Goal: Task Accomplishment & Management: Complete application form

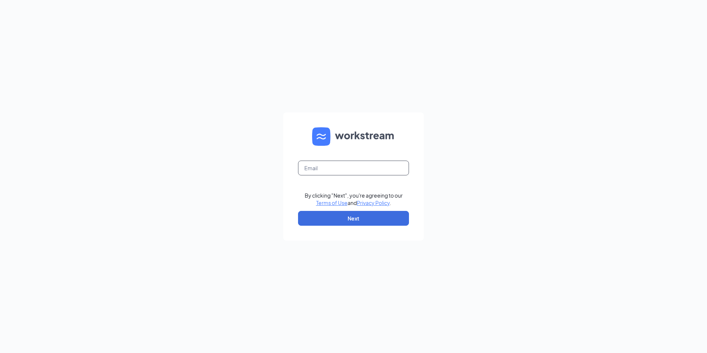
click at [324, 172] on input "text" at bounding box center [353, 168] width 111 height 15
type input "freddy@chickfilamarblehill.com"
click at [386, 219] on button "Next" at bounding box center [353, 218] width 111 height 15
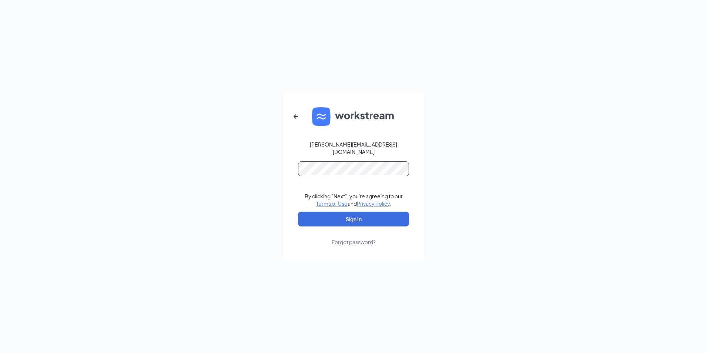
click at [298, 212] on button "Sign In" at bounding box center [353, 219] width 111 height 15
click at [390, 213] on button "Sign In" at bounding box center [353, 219] width 111 height 15
click at [82, 156] on div "freddy@chickfilamarblehill.com Credential mismatches. By clicking "Next", you'r…" at bounding box center [353, 176] width 707 height 353
click at [298, 212] on button "Sign In" at bounding box center [353, 219] width 111 height 15
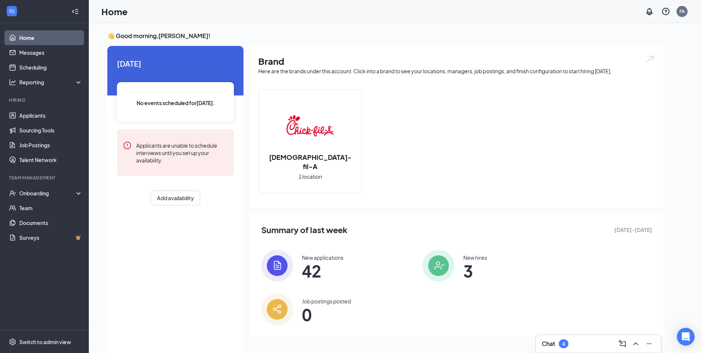
drag, startPoint x: 541, startPoint y: 334, endPoint x: 546, endPoint y: 340, distance: 7.6
click at [541, 334] on div "Chat 4" at bounding box center [598, 343] width 126 height 18
click at [546, 339] on div "Chat 4" at bounding box center [598, 344] width 113 height 12
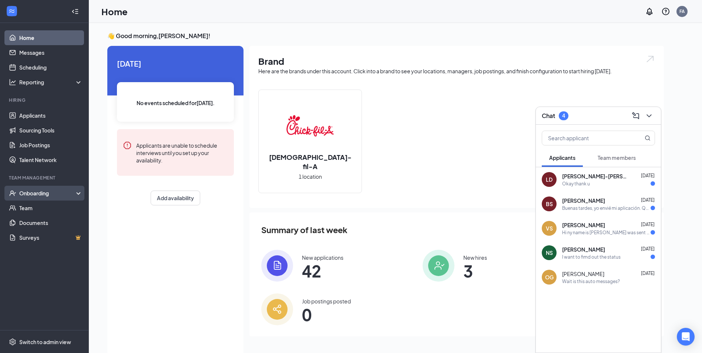
click at [57, 192] on div "Onboarding" at bounding box center [47, 192] width 57 height 7
click at [55, 209] on link "Overview" at bounding box center [50, 208] width 63 height 15
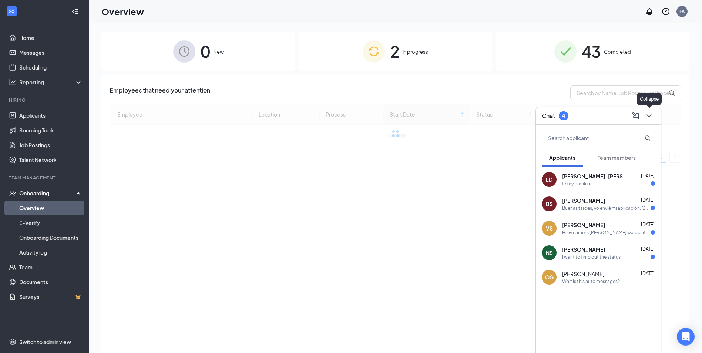
click at [653, 115] on icon "ChevronDown" at bounding box center [648, 115] width 9 height 9
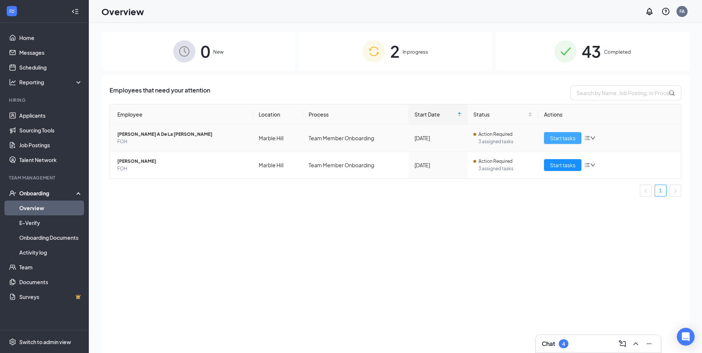
click at [553, 137] on span "Start tasks" at bounding box center [563, 138] width 26 height 8
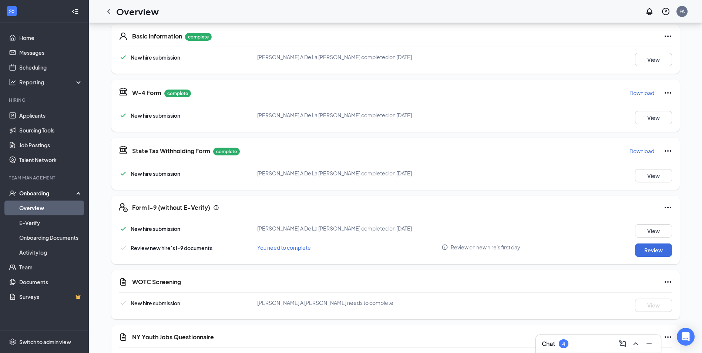
scroll to position [148, 0]
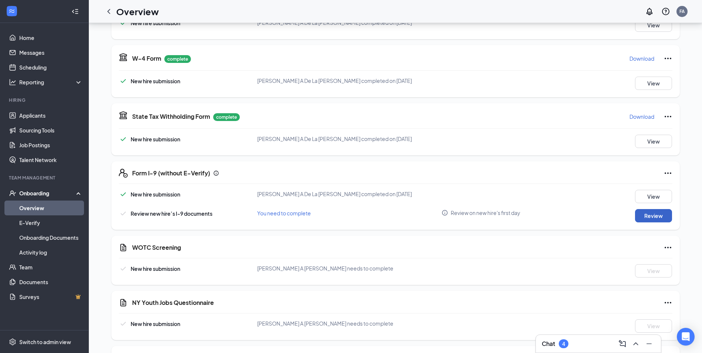
click at [659, 218] on button "Review" at bounding box center [653, 215] width 37 height 13
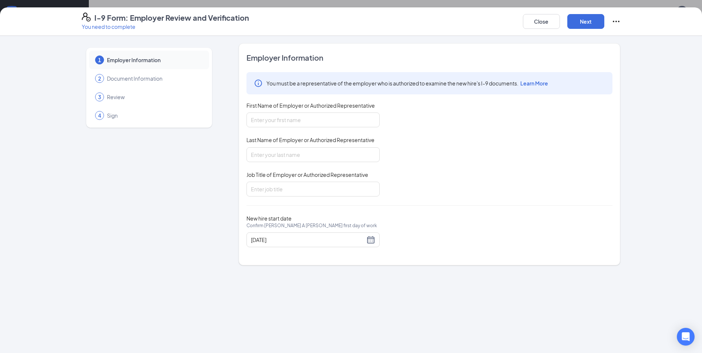
click at [350, 128] on div "You must be a representative of the employer who is authorized to examine the n…" at bounding box center [429, 134] width 366 height 124
click at [348, 121] on input "First Name of Employer or Authorized Representative" at bounding box center [312, 119] width 133 height 15
type input "[PERSON_NAME]"
click at [292, 159] on input "Last Name of Employer or Authorized Representative" at bounding box center [312, 154] width 133 height 15
type input "[PERSON_NAME]"
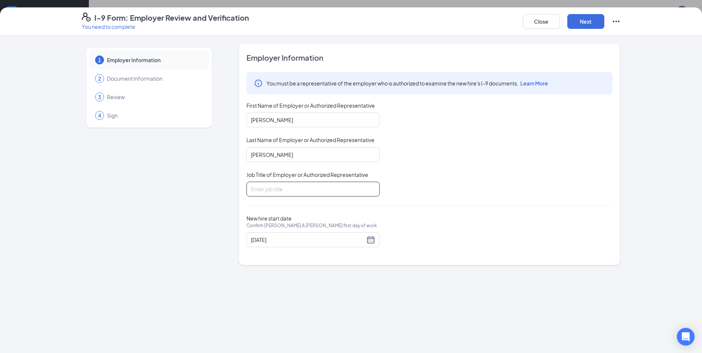
click at [280, 188] on input "Job Title of Employer or Authorized Representative" at bounding box center [312, 189] width 133 height 15
type input "Director of operations"
click at [475, 191] on div "You must be a representative of the employer who is authorized to examine the n…" at bounding box center [429, 134] width 366 height 124
click at [589, 14] on button "Next" at bounding box center [585, 21] width 37 height 15
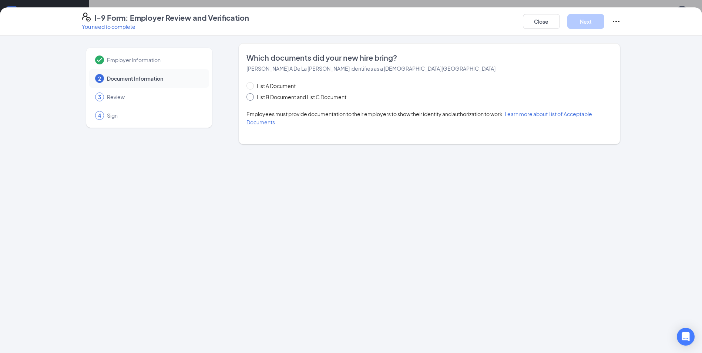
click at [251, 98] on input "List B Document and List C Document" at bounding box center [248, 95] width 5 height 5
radio input "true"
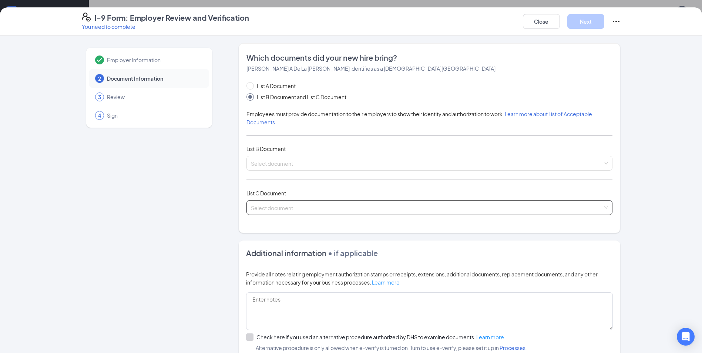
click at [309, 209] on input "search" at bounding box center [427, 206] width 352 height 11
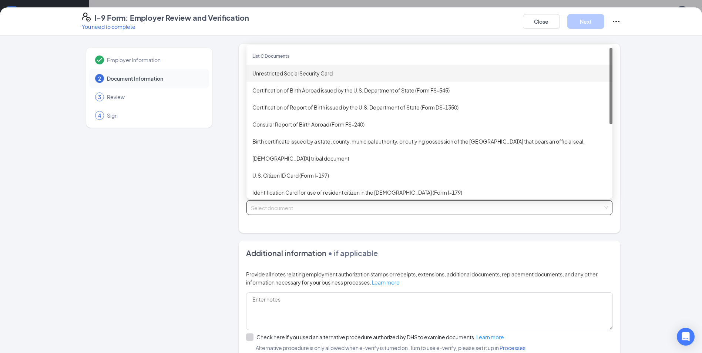
click at [319, 72] on div "Unrestricted Social Security Card" at bounding box center [429, 73] width 354 height 8
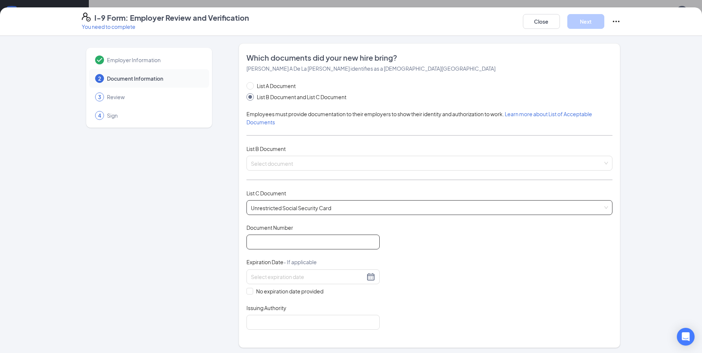
click at [311, 248] on input "Document Number" at bounding box center [312, 242] width 133 height 15
type input "106948080"
click at [334, 276] on input at bounding box center [308, 277] width 114 height 8
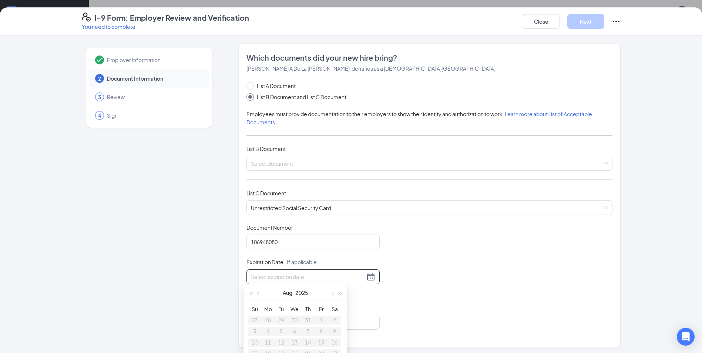
click at [193, 275] on div "Employer Information 2 Document Information 3 Review 4 Sign" at bounding box center [149, 293] width 135 height 501
click at [246, 293] on span at bounding box center [249, 291] width 7 height 7
click at [246, 293] on input "No expiration date provided" at bounding box center [248, 290] width 5 height 5
checkbox input "true"
click at [265, 324] on input "Issuing Authority" at bounding box center [312, 323] width 133 height 15
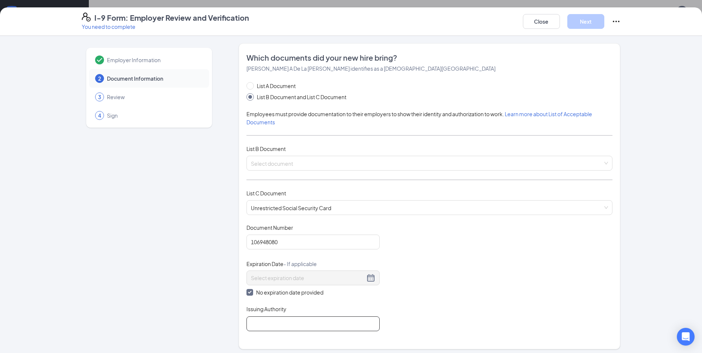
type input "Social Security Administration"
drag, startPoint x: 412, startPoint y: 313, endPoint x: 416, endPoint y: 312, distance: 4.2
click at [412, 313] on div "Document Title Unrestricted Social Security Card Document Number 106948080 Expi…" at bounding box center [429, 277] width 366 height 107
click at [348, 165] on input "search" at bounding box center [427, 161] width 352 height 11
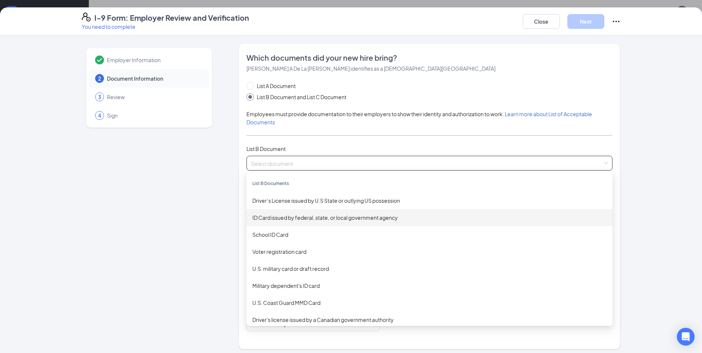
click at [341, 215] on div "ID Card issued by federal, state, or local government agency" at bounding box center [429, 217] width 354 height 8
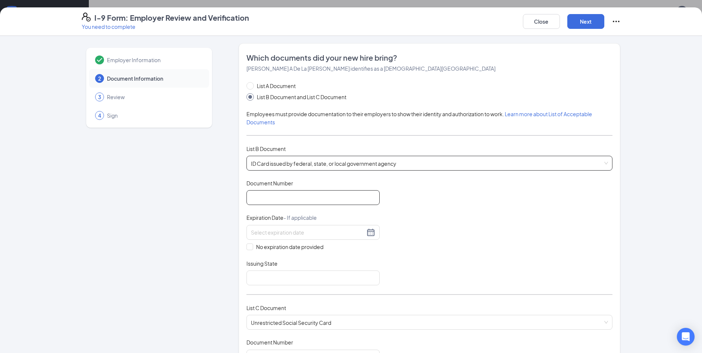
click at [307, 198] on input "Document Number" at bounding box center [312, 197] width 133 height 15
type input "467709874"
click at [276, 235] on input at bounding box center [308, 232] width 114 height 8
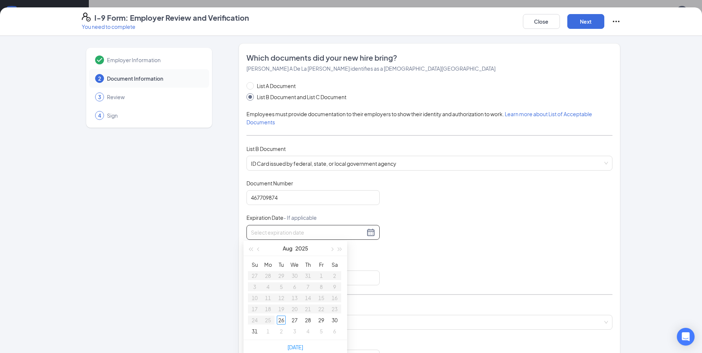
click at [368, 232] on div at bounding box center [313, 232] width 124 height 9
click at [331, 251] on button "button" at bounding box center [331, 248] width 8 height 15
click at [338, 249] on span "button" at bounding box center [340, 250] width 4 height 4
click at [339, 250] on span "button" at bounding box center [340, 250] width 4 height 4
click at [249, 251] on button "button" at bounding box center [250, 248] width 8 height 15
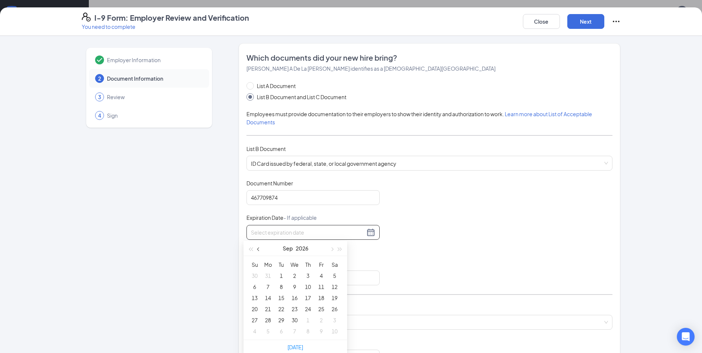
click at [258, 250] on span "button" at bounding box center [259, 250] width 4 height 4
click at [258, 249] on span "button" at bounding box center [259, 250] width 4 height 4
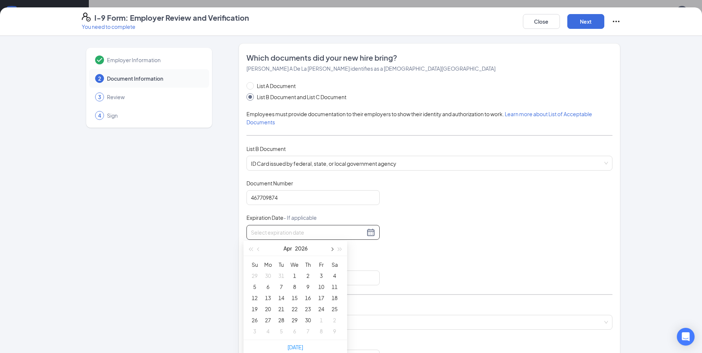
click at [330, 250] on button "button" at bounding box center [331, 248] width 8 height 15
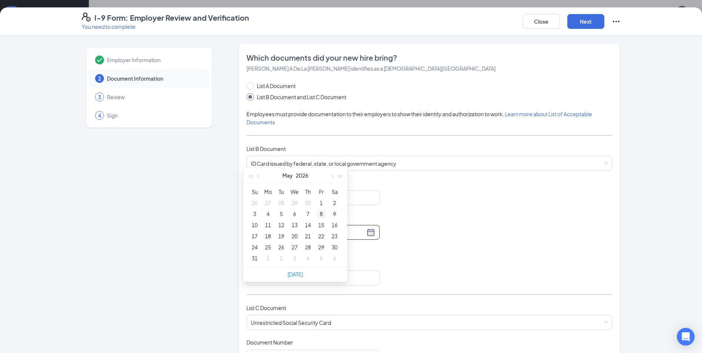
scroll to position [222, 0]
type input "[DATE]"
click at [320, 236] on div "22" at bounding box center [321, 234] width 9 height 9
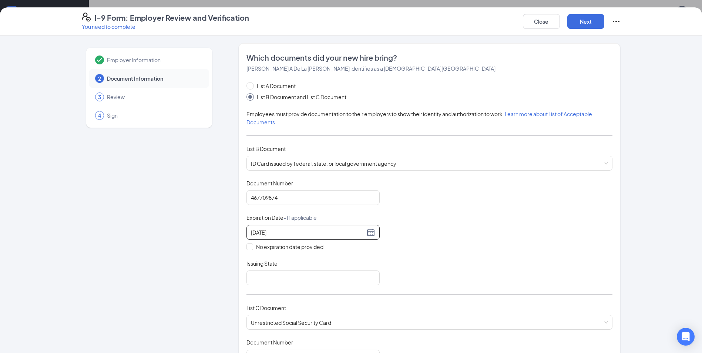
click at [400, 239] on div "Document Title ID Card issued by federal, state, or local government agency Doc…" at bounding box center [429, 232] width 366 height 106
click at [287, 278] on input "Issuing State" at bounding box center [312, 277] width 133 height 15
type input "[US_STATE]"
click at [415, 263] on div "Document Title ID Card issued by federal, state, or local government agency Doc…" at bounding box center [429, 232] width 366 height 106
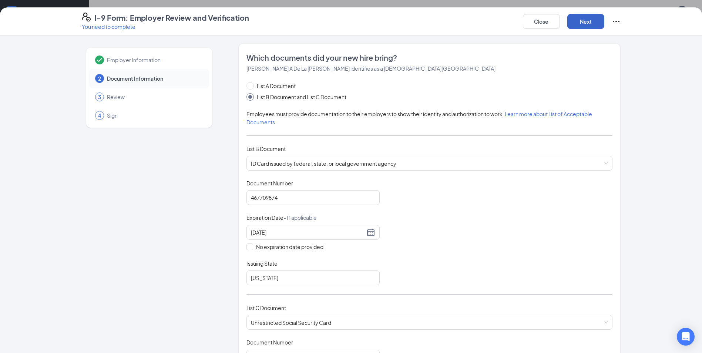
click at [576, 18] on button "Next" at bounding box center [585, 21] width 37 height 15
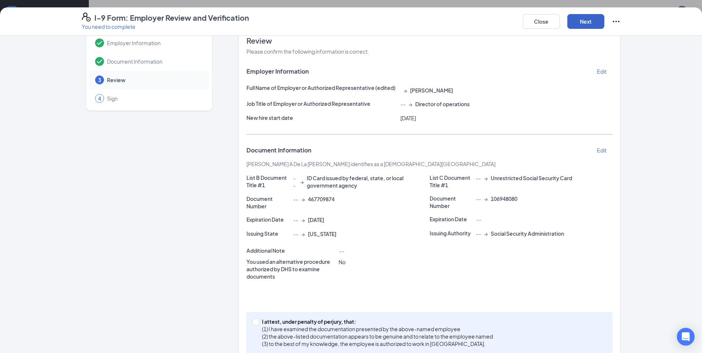
scroll to position [34, 0]
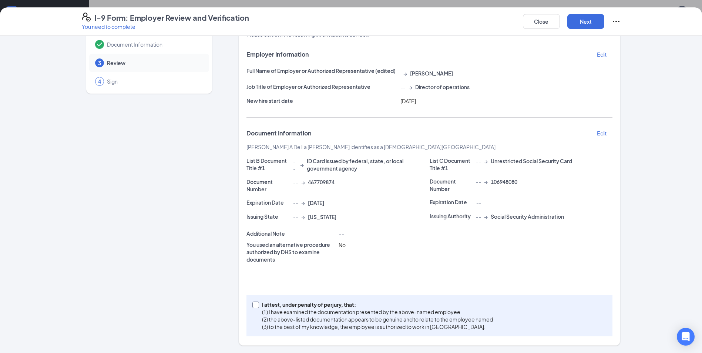
click at [254, 304] on input "I attest, under penalty of [PERSON_NAME], that: (1) I have examined the documen…" at bounding box center [254, 304] width 5 height 5
checkbox input "true"
click at [581, 17] on button "Next" at bounding box center [585, 21] width 37 height 15
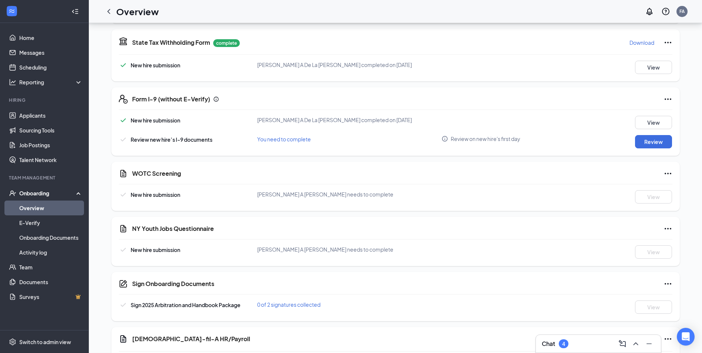
click at [354, 109] on div "I-9 Form: Employer Review and Verification You need to complete Close Employer …" at bounding box center [351, 176] width 702 height 353
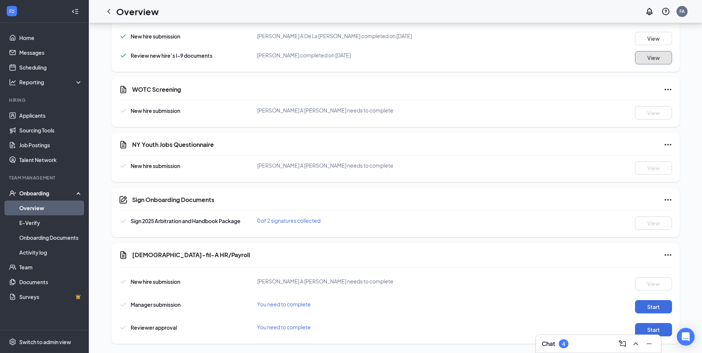
scroll to position [312, 0]
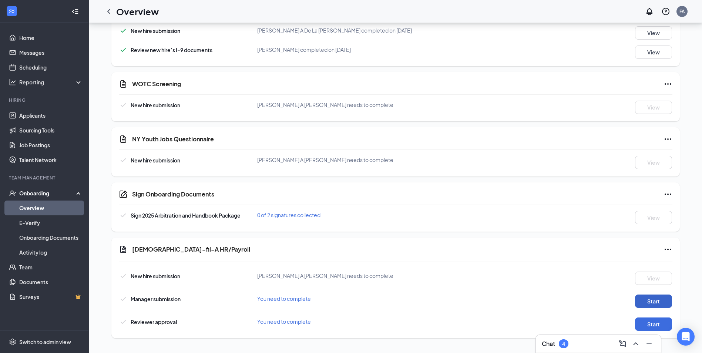
click at [643, 303] on button "Start" at bounding box center [653, 300] width 37 height 13
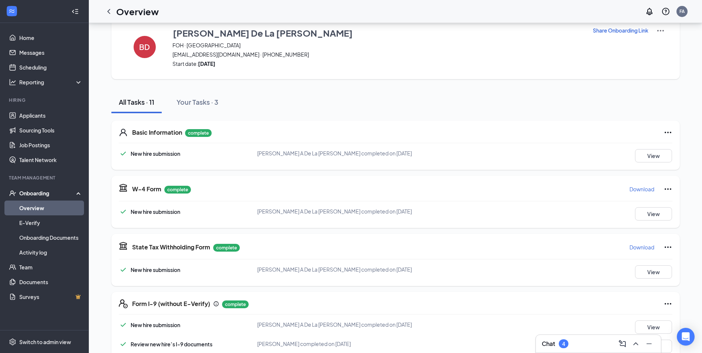
scroll to position [0, 0]
